Goal: Task Accomplishment & Management: Manage account settings

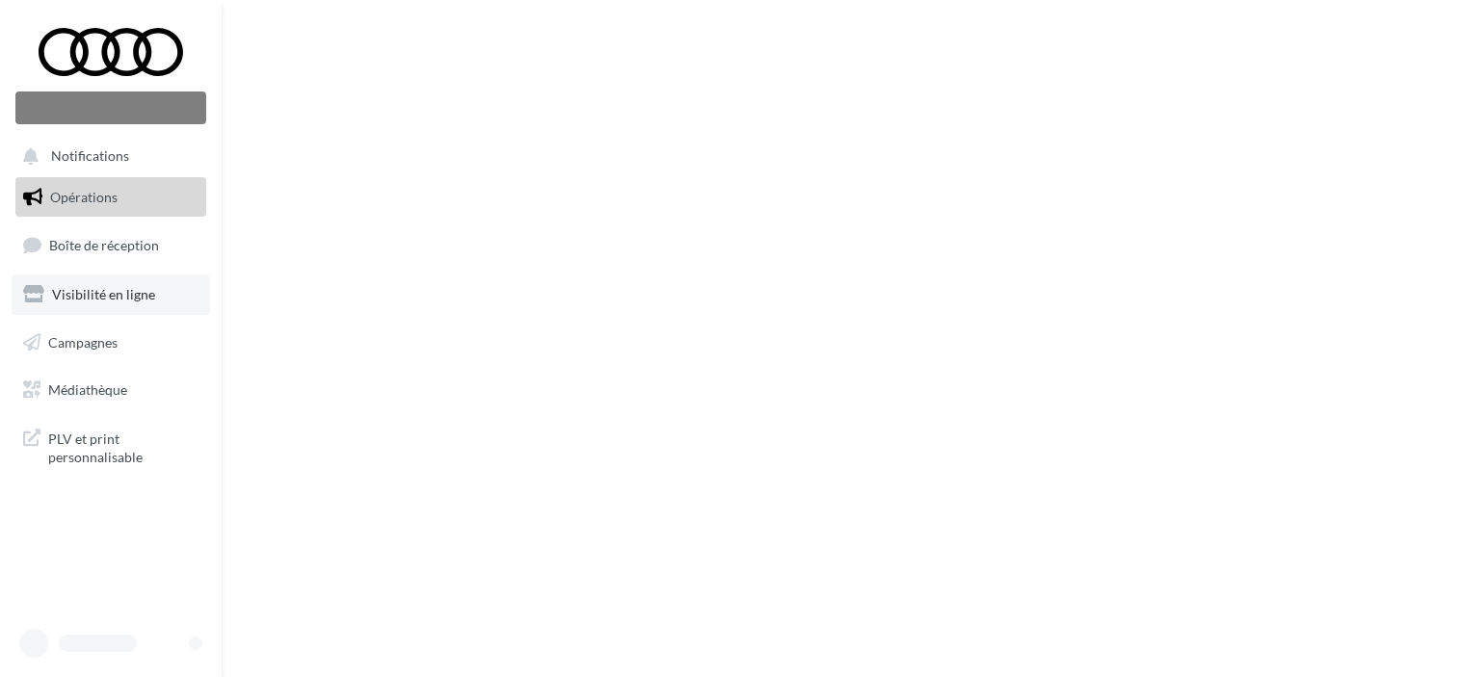
click at [109, 288] on ul "Opérations Boîte de réception Visibilité en ligne Campagnes Médiathèque" at bounding box center [111, 294] width 206 height 249
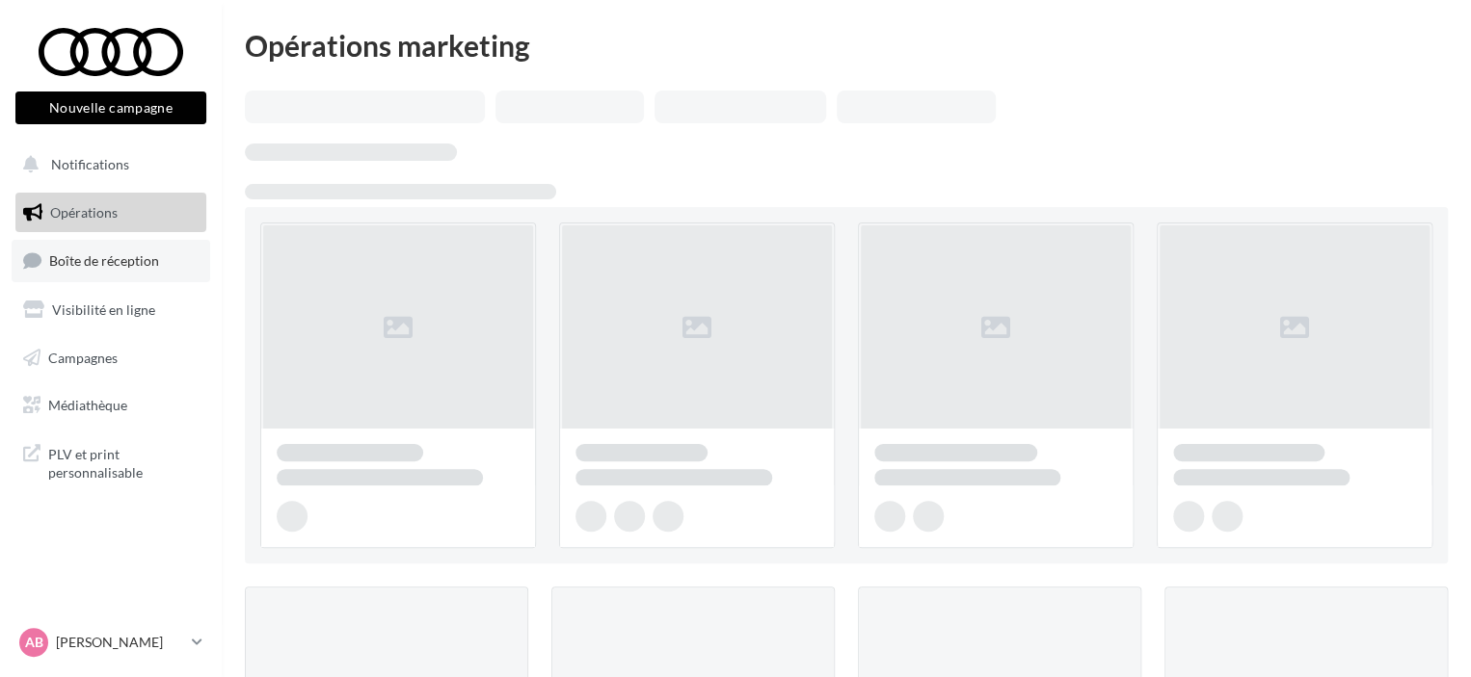
click at [119, 267] on span "Boîte de réception" at bounding box center [104, 260] width 110 height 16
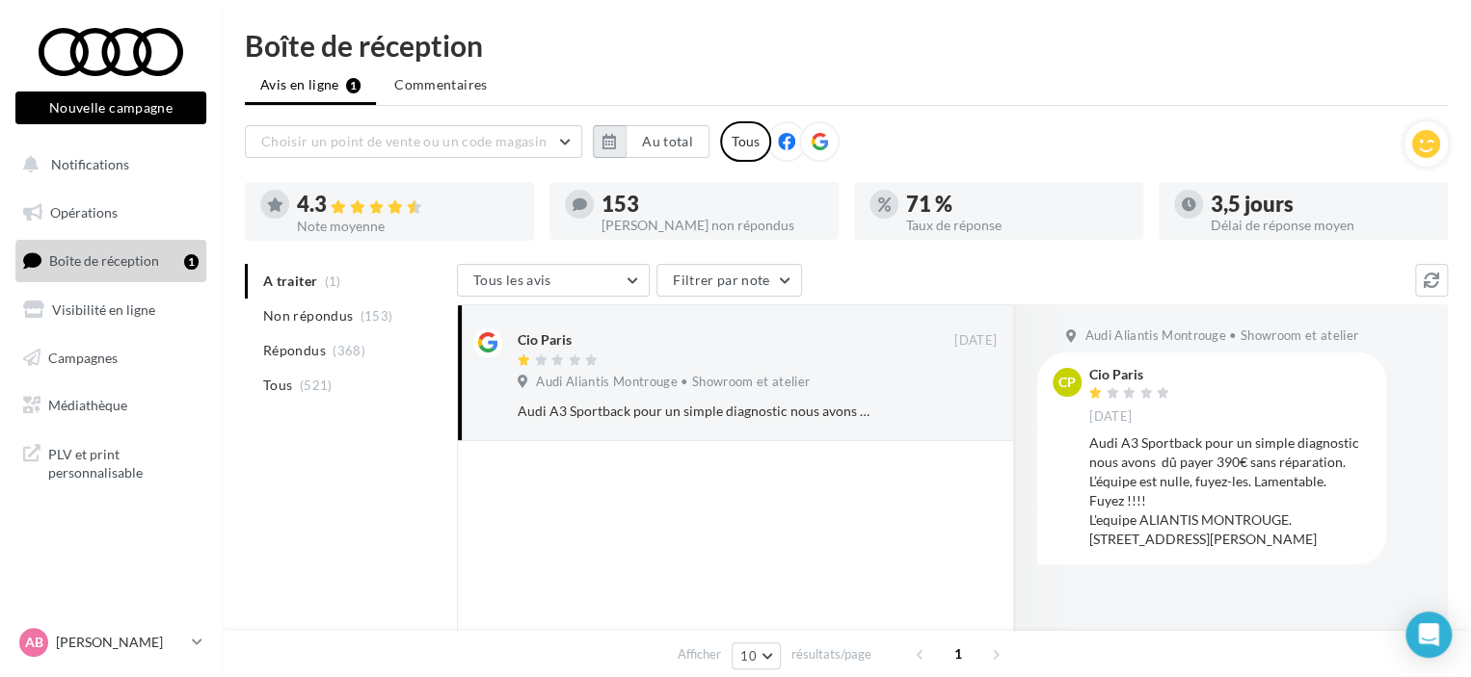
click at [597, 153] on button "button" at bounding box center [609, 141] width 33 height 33
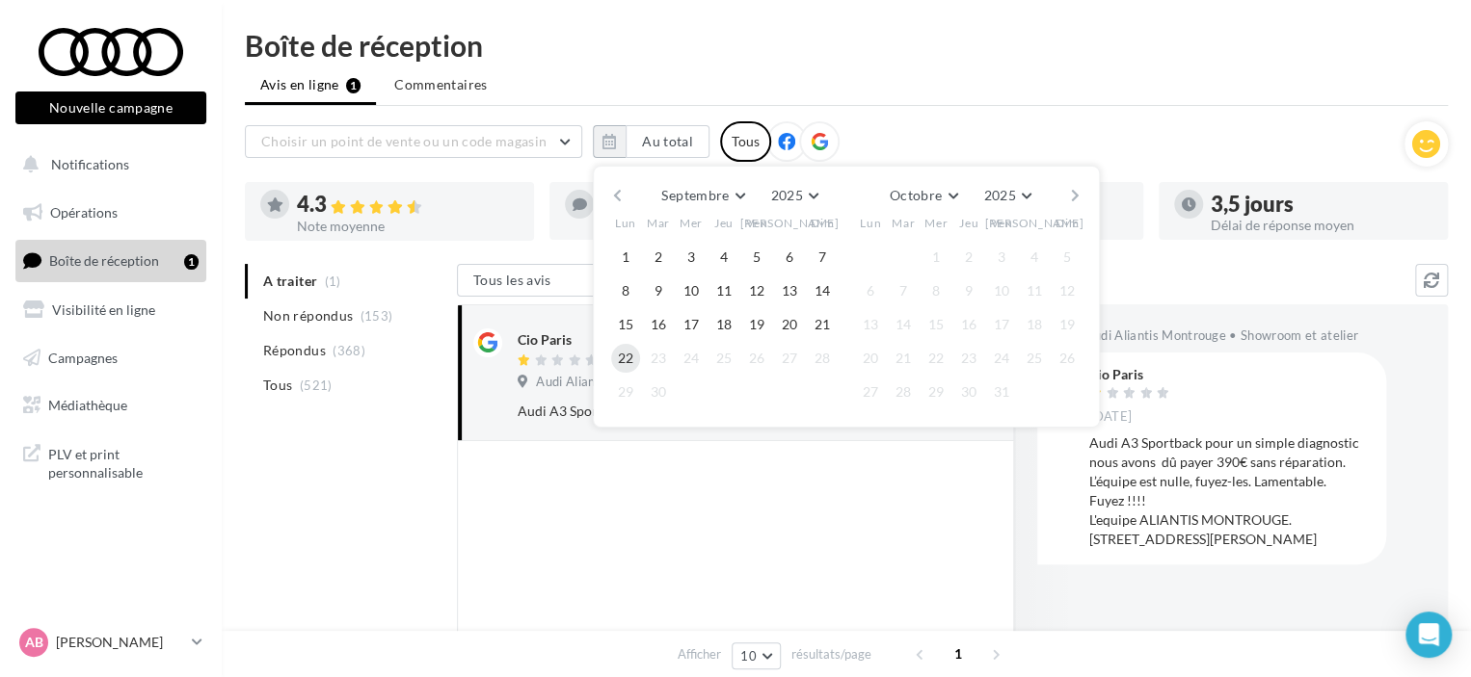
click at [621, 353] on button "22" at bounding box center [625, 358] width 29 height 29
click at [620, 189] on button "button" at bounding box center [617, 195] width 16 height 27
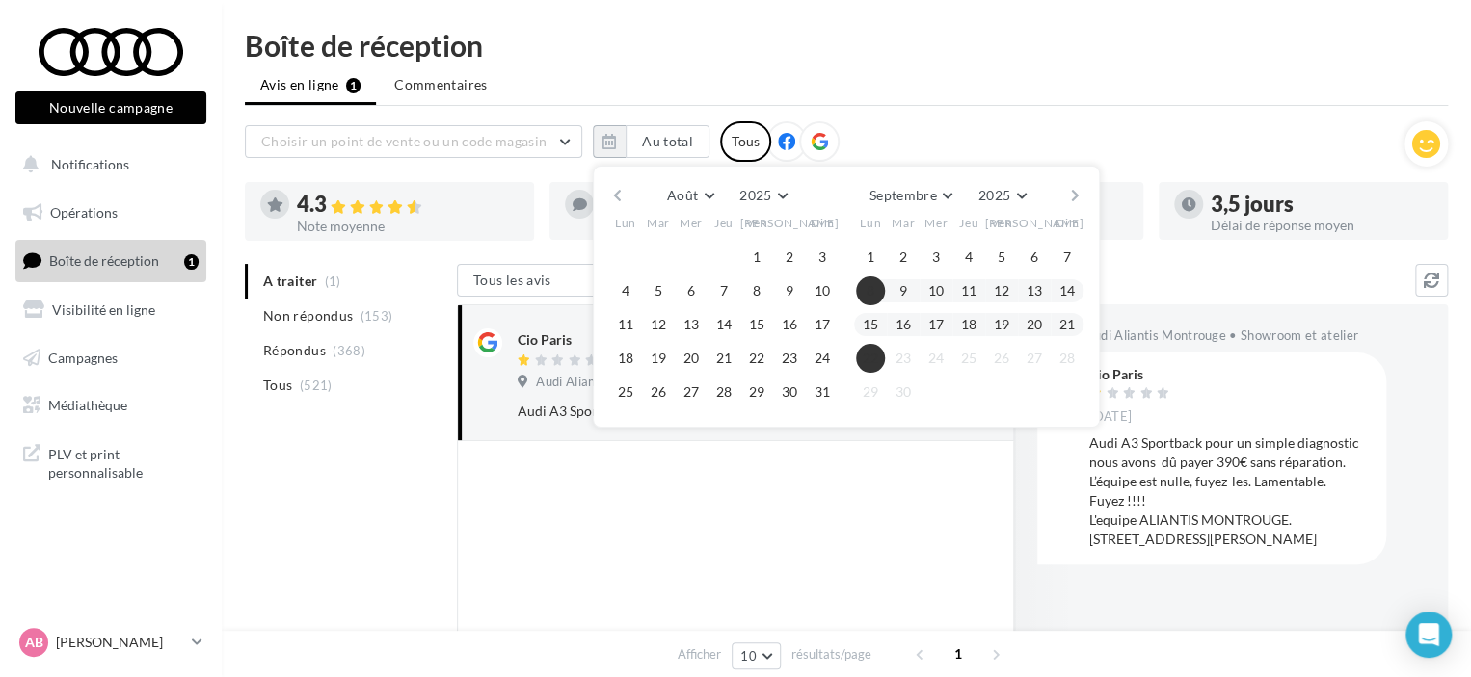
click at [620, 189] on button "button" at bounding box center [617, 195] width 16 height 27
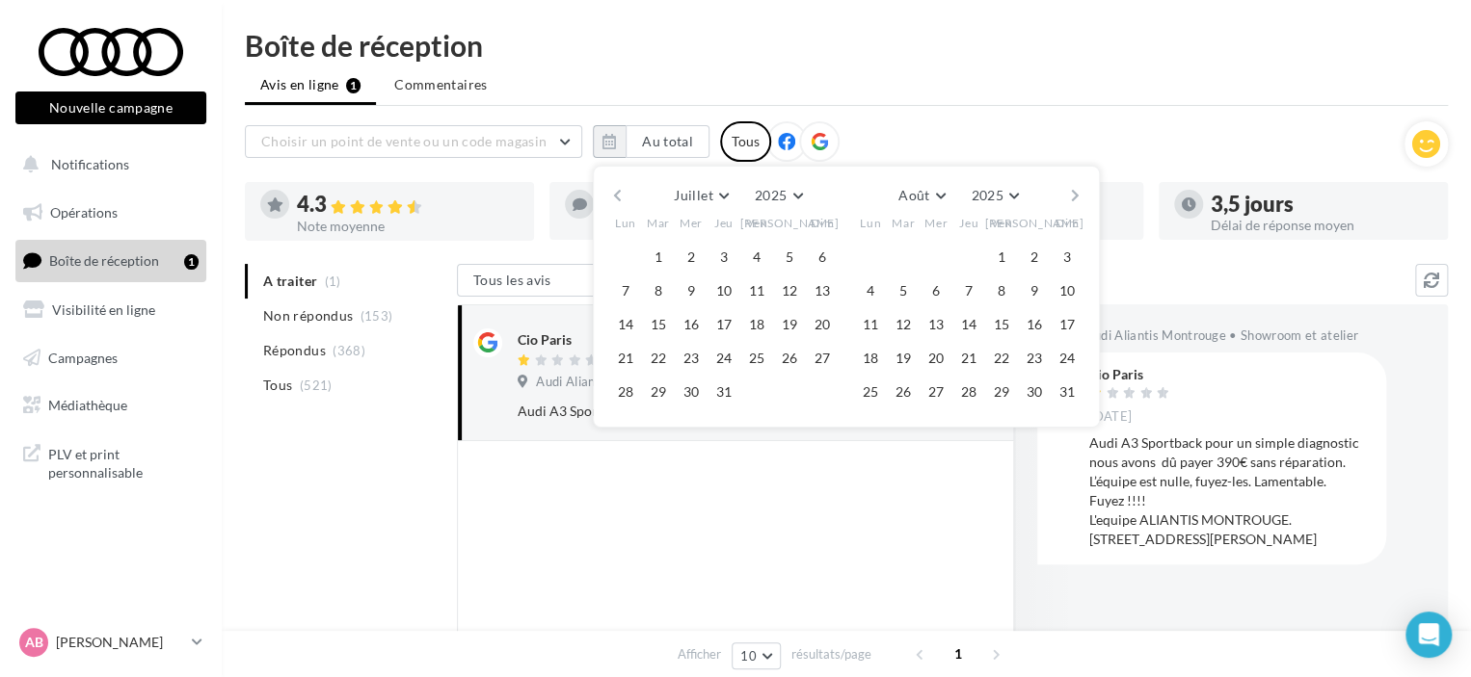
click at [620, 189] on button "button" at bounding box center [617, 195] width 16 height 27
click at [619, 195] on button "button" at bounding box center [617, 195] width 16 height 27
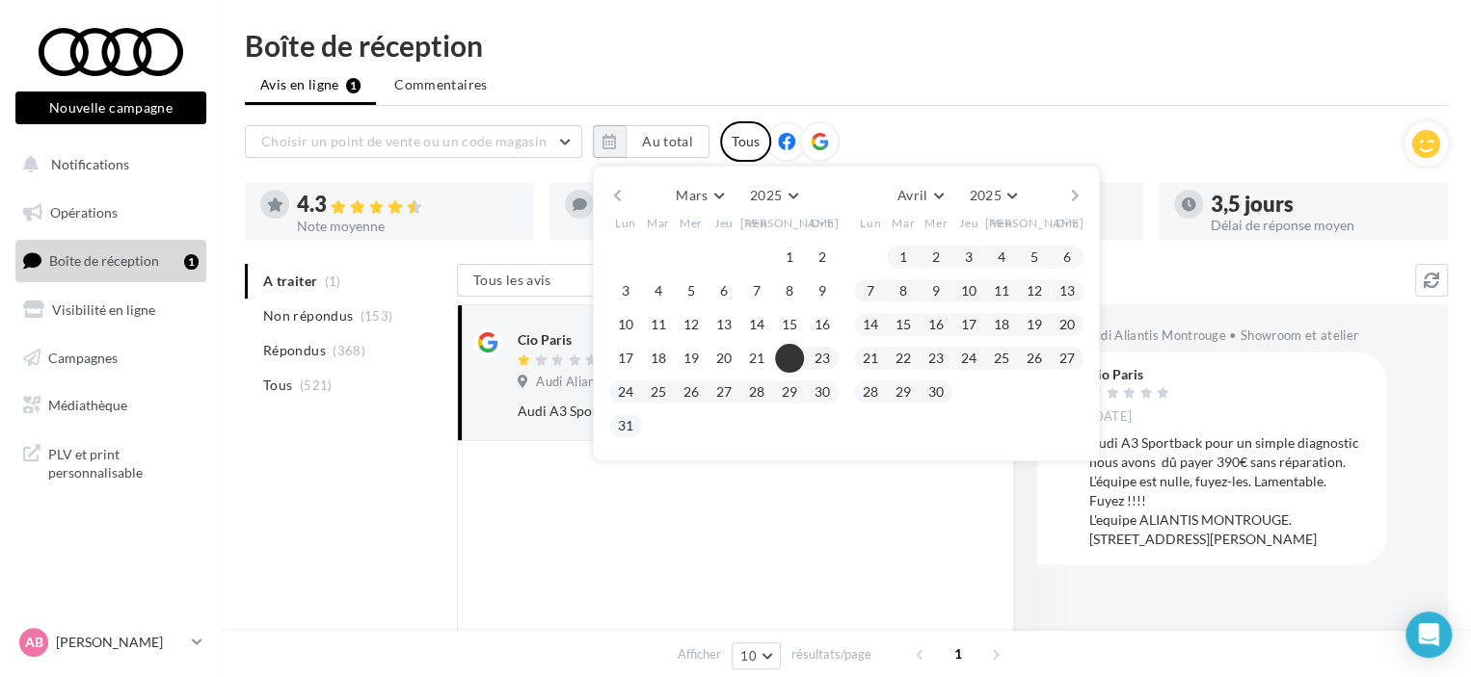
click at [790, 350] on button "22" at bounding box center [789, 358] width 29 height 29
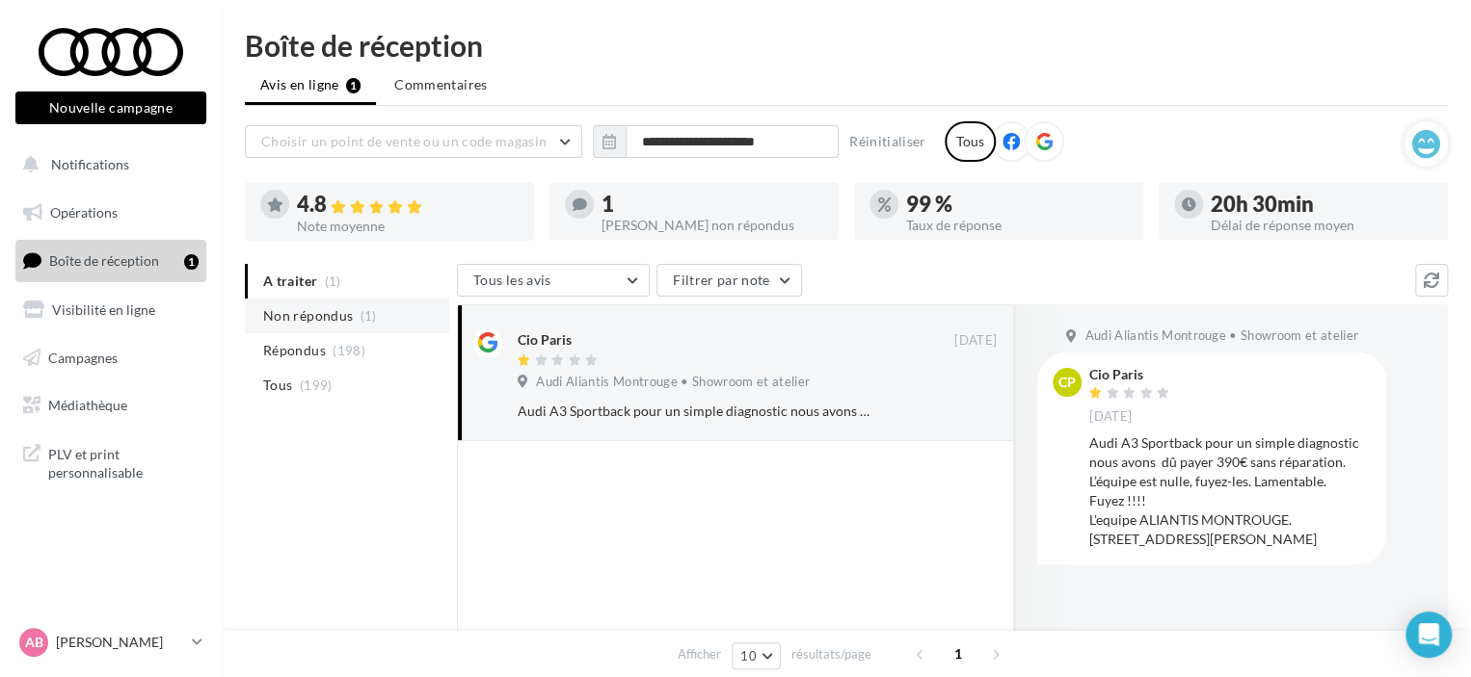
click at [365, 331] on li "Non répondus (1)" at bounding box center [347, 316] width 204 height 35
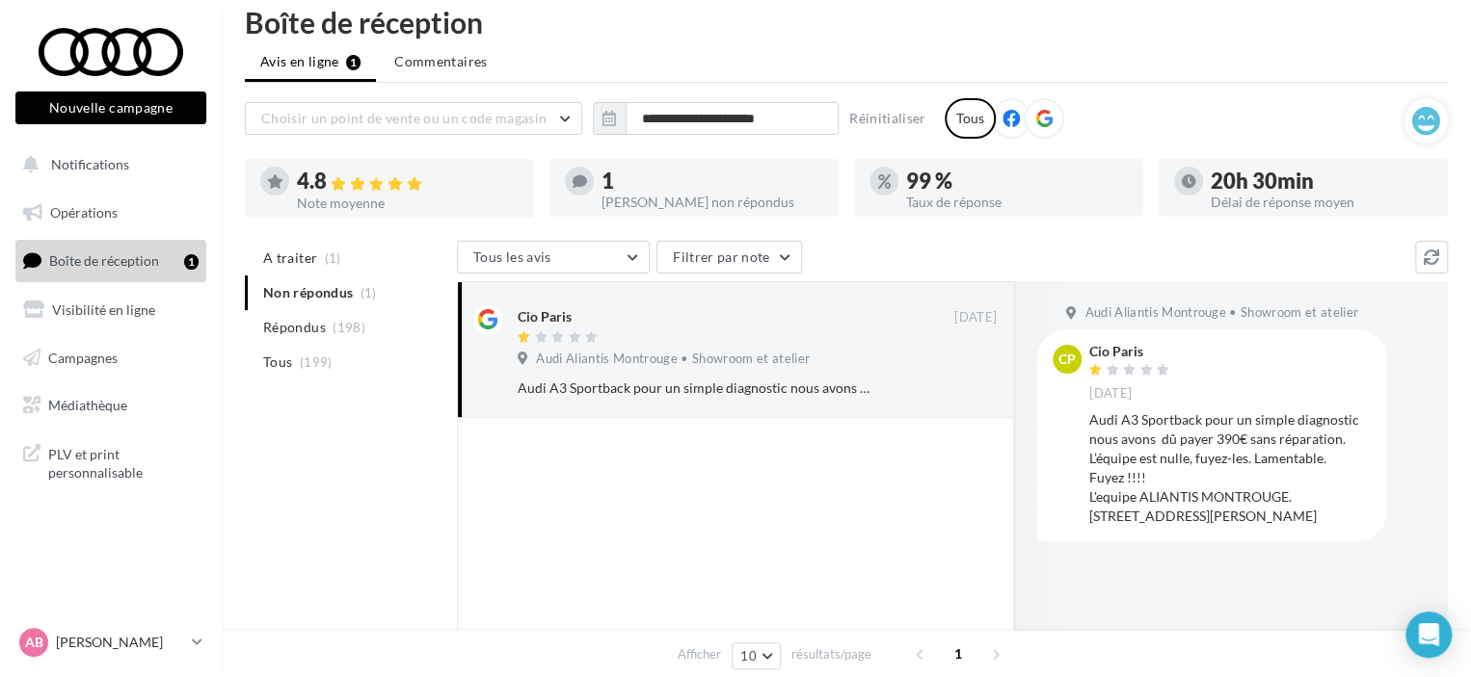
scroll to position [23, 0]
click at [584, 545] on div at bounding box center [735, 635] width 557 height 435
